Goal: Task Accomplishment & Management: Manage account settings

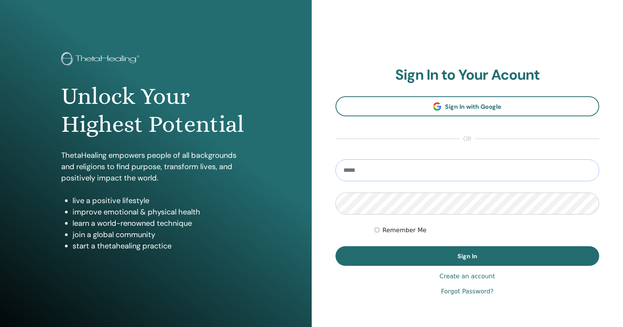
type input "**********"
click at [467, 256] on button "Sign In" at bounding box center [467, 256] width 264 height 20
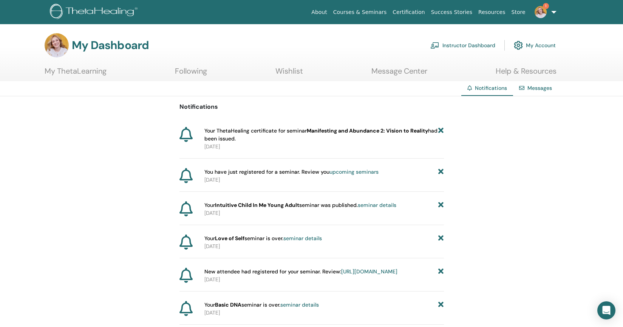
click at [460, 43] on link "Instructor Dashboard" at bounding box center [462, 45] width 65 height 17
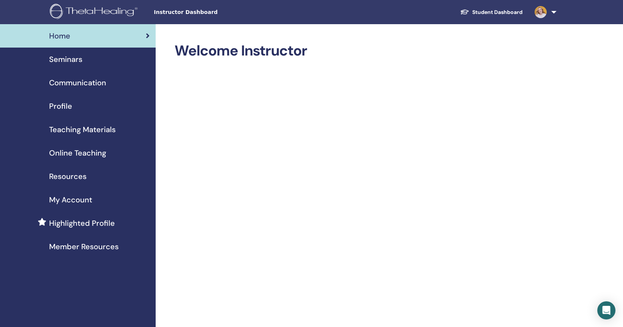
click at [64, 59] on span "Seminars" at bounding box center [65, 59] width 33 height 11
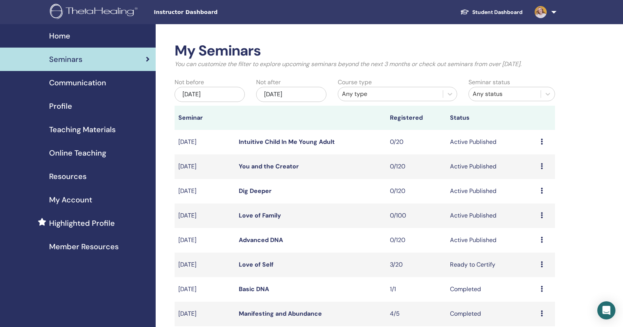
click at [542, 215] on icon at bounding box center [541, 215] width 2 height 6
click at [532, 255] on p "Cancel" at bounding box center [531, 255] width 29 height 9
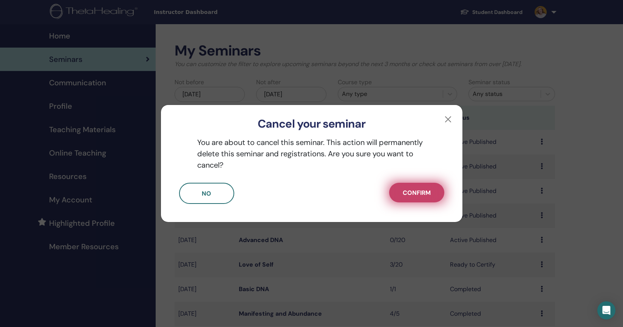
click at [407, 193] on span "Confirm" at bounding box center [416, 193] width 28 height 8
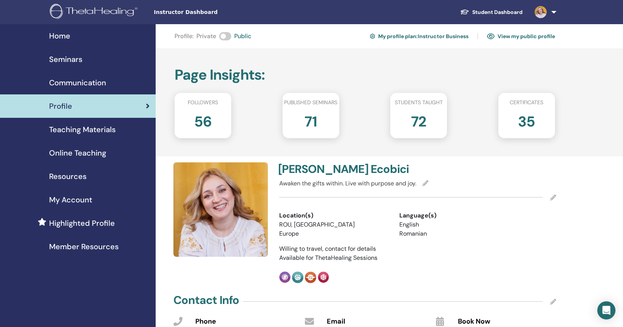
scroll to position [875, 0]
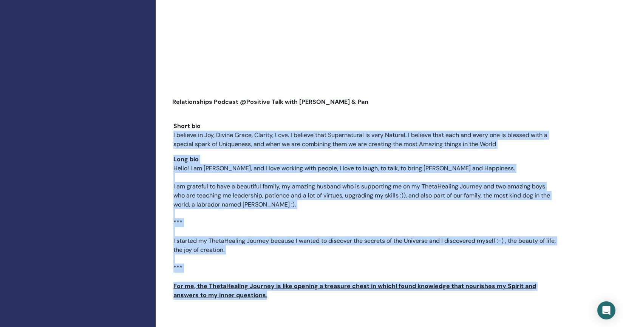
click at [205, 141] on div "Short bio I believe in Joy, Divine Grace, Clarity, Love. I believe that Superna…" at bounding box center [365, 138] width 394 height 33
